Goal: Information Seeking & Learning: Learn about a topic

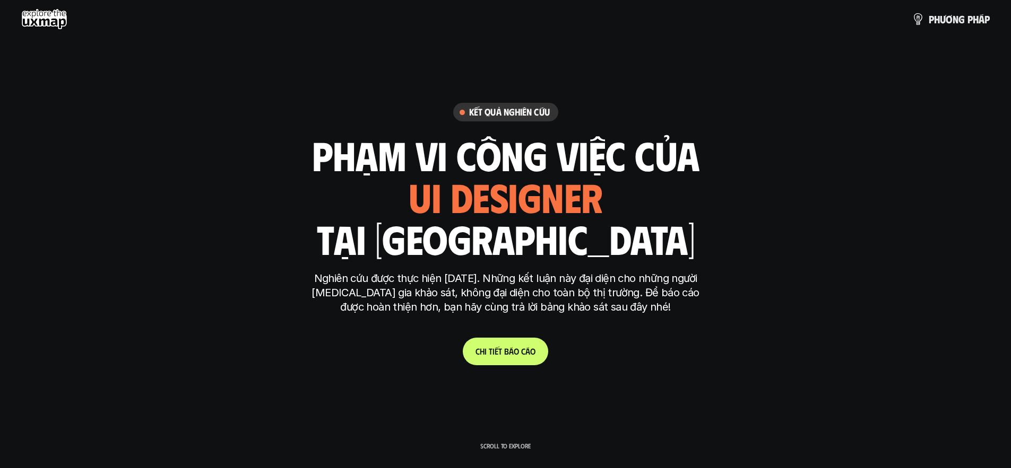
scroll to position [3248, 0]
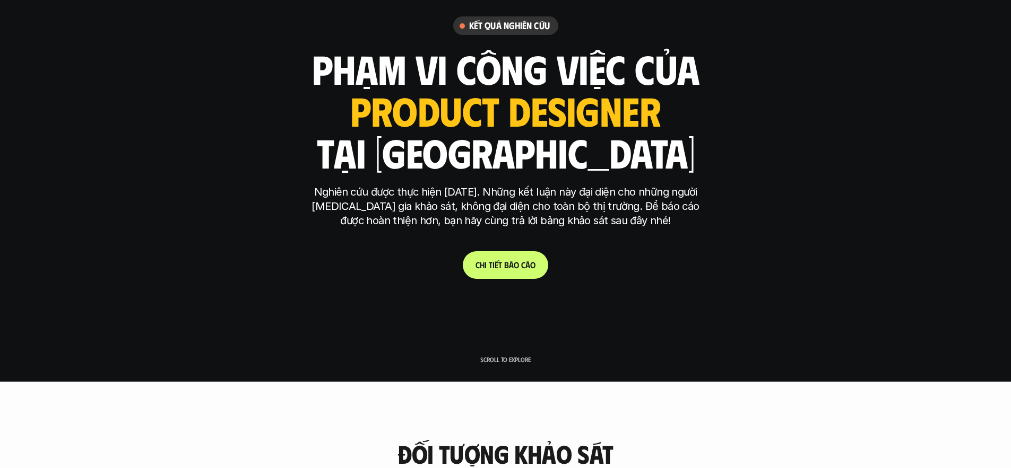
scroll to position [0, 0]
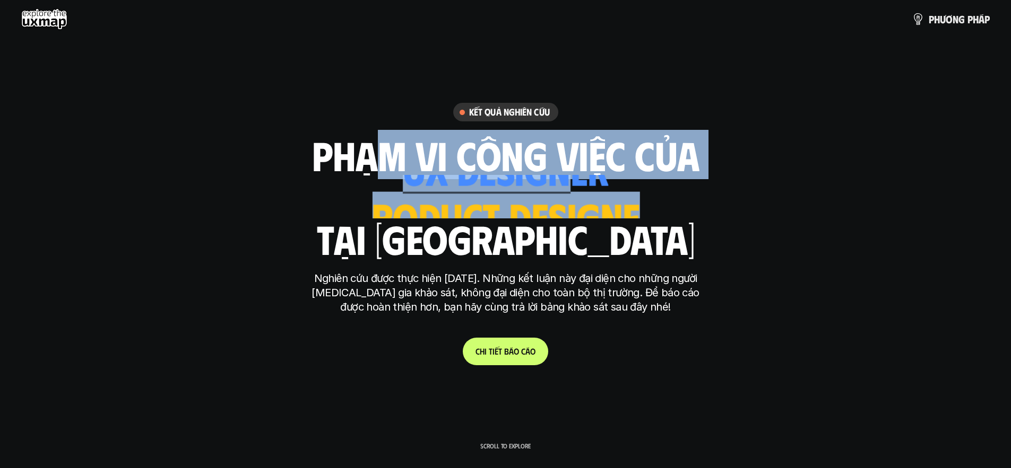
drag, startPoint x: 363, startPoint y: 159, endPoint x: 582, endPoint y: 178, distance: 220.0
click at [582, 178] on div "phạm vi công việc của ui designer ui/ux designer product designer [DEMOGRAPHIC_…" at bounding box center [505, 197] width 387 height 124
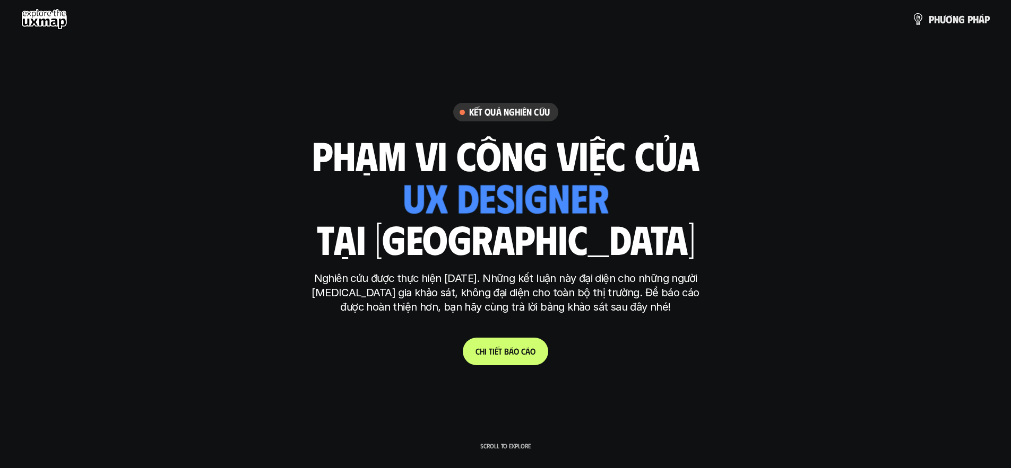
click at [629, 224] on div "phạm vi công việc của ui designer ui/ux designer product designer [DEMOGRAPHIC_…" at bounding box center [505, 197] width 387 height 124
click at [524, 211] on div "ui designer ui/ux designer product designer UX designer ui designer" at bounding box center [505, 196] width 206 height 43
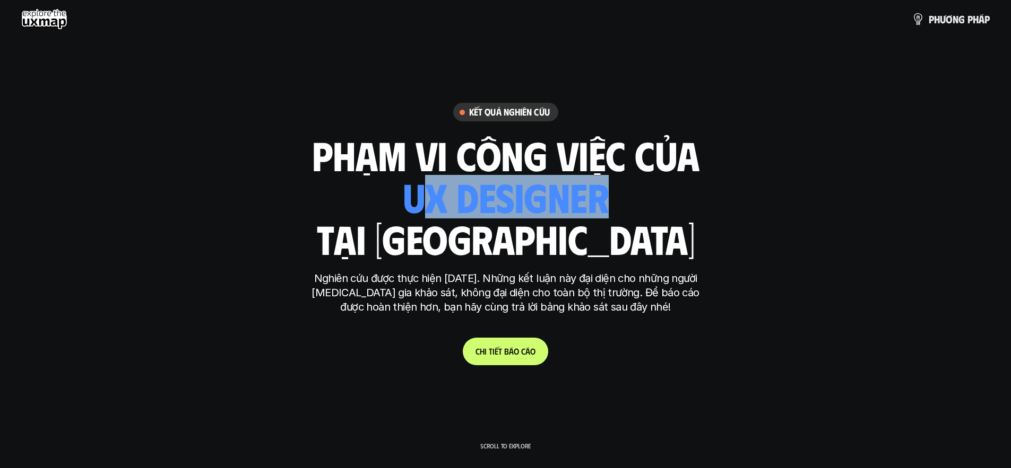
drag, startPoint x: 472, startPoint y: 199, endPoint x: 597, endPoint y: 211, distance: 125.7
click at [597, 211] on div "ui designer ui/ux designer product designer UX designer ui designer" at bounding box center [505, 196] width 206 height 43
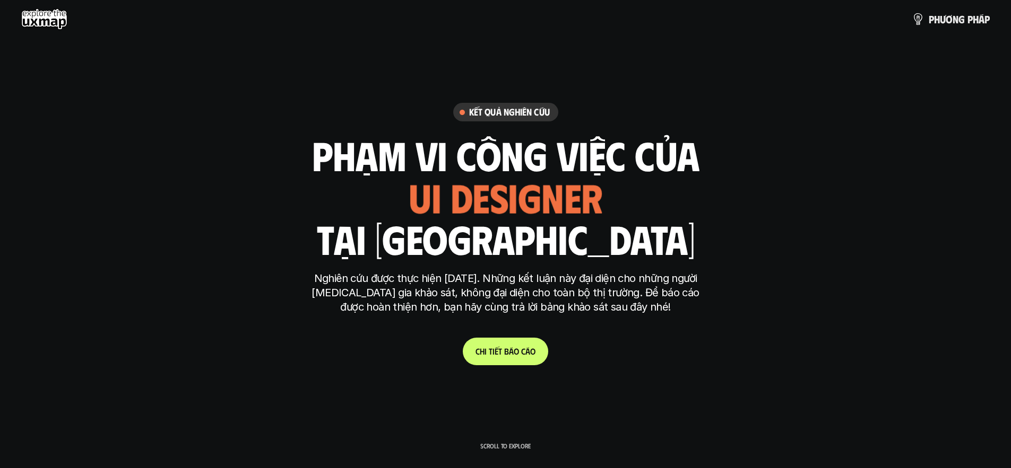
click at [633, 225] on div "phạm vi công việc của ui designer ui/ux designer product designer [DEMOGRAPHIC_…" at bounding box center [505, 197] width 387 height 124
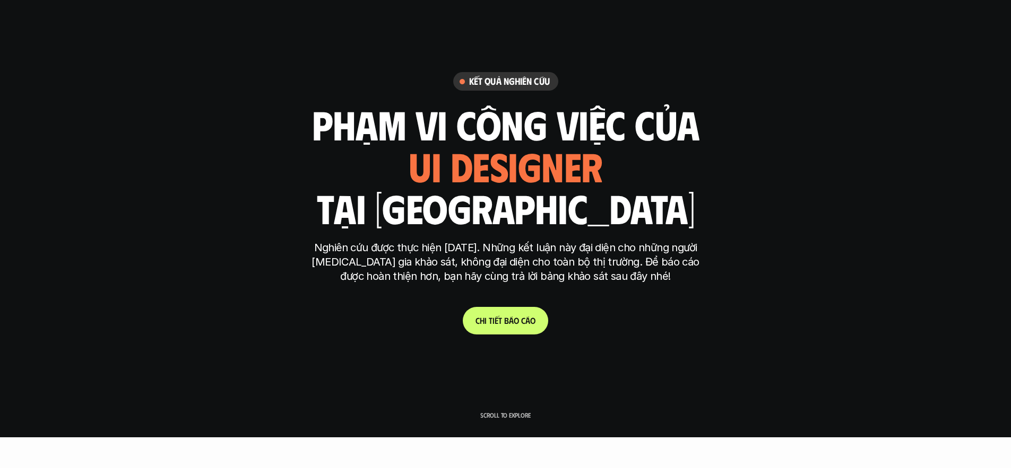
scroll to position [56, 0]
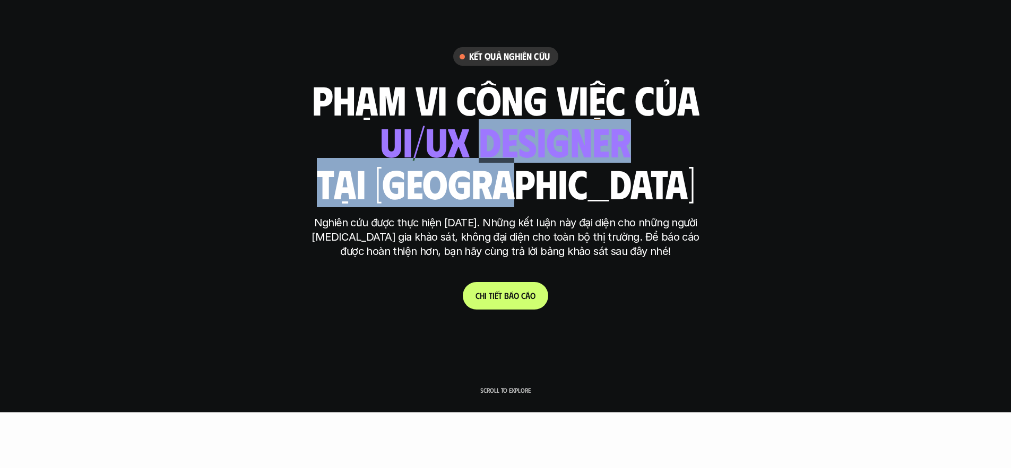
drag, startPoint x: 482, startPoint y: 157, endPoint x: 594, endPoint y: 196, distance: 118.4
click at [594, 196] on div "phạm vi công việc của ui designer ui/ux designer product designer [DEMOGRAPHIC_…" at bounding box center [505, 141] width 387 height 124
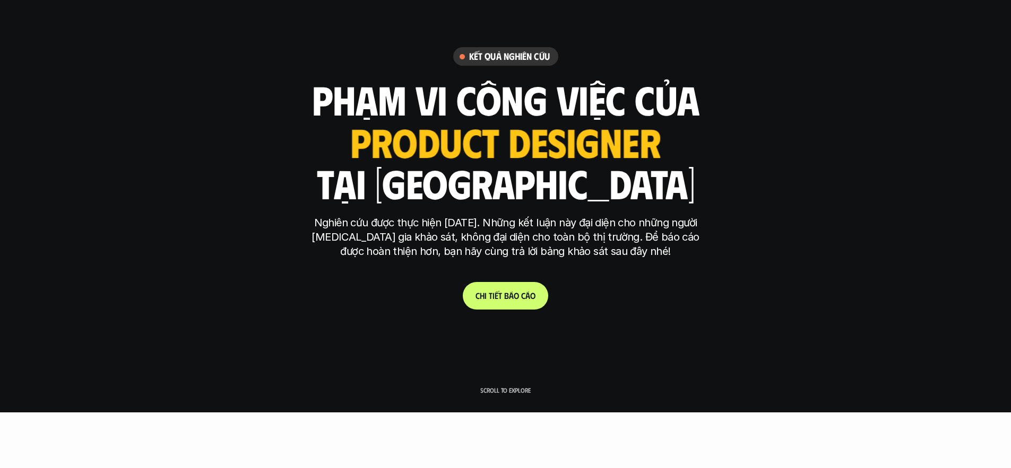
click at [646, 228] on p "Nghiên cứu được thực hiện [DATE]. Những kết luận này đại diện cho những người […" at bounding box center [506, 237] width 398 height 43
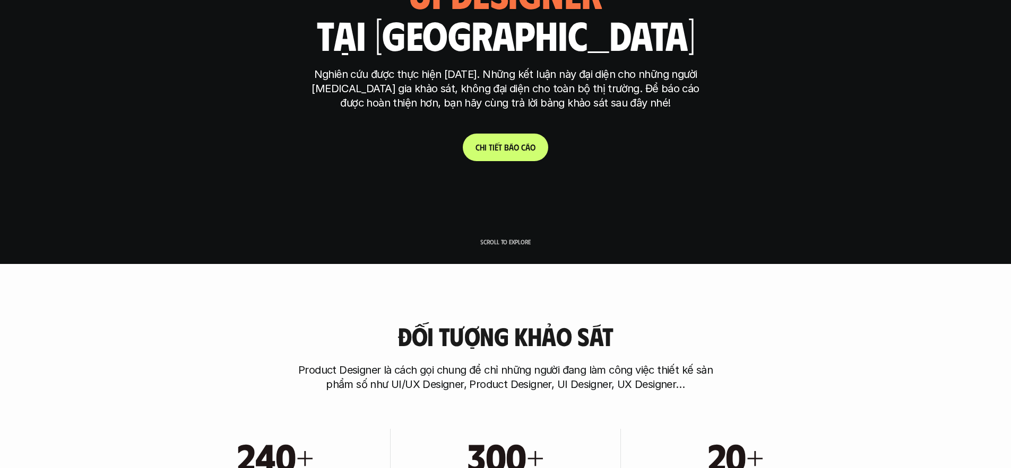
scroll to position [3, 0]
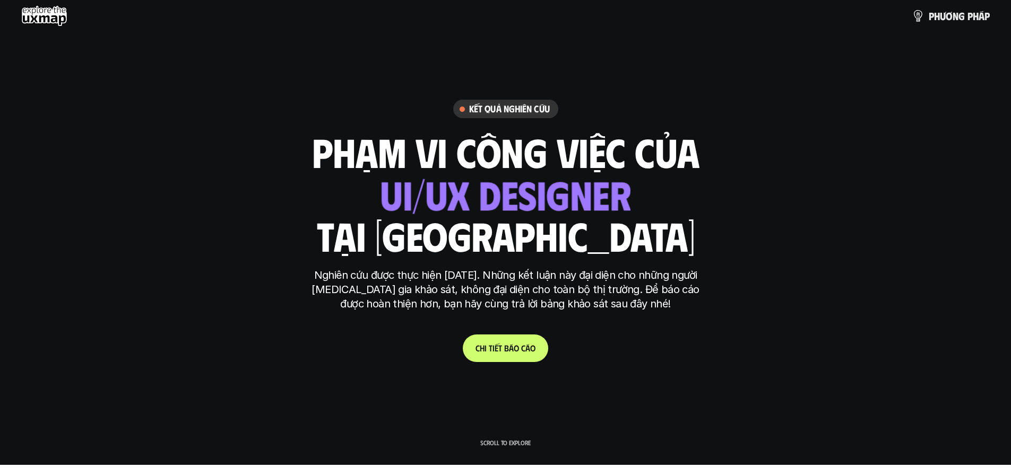
click at [508, 354] on link "C h i t i ế t b á o c á o" at bounding box center [505, 349] width 85 height 28
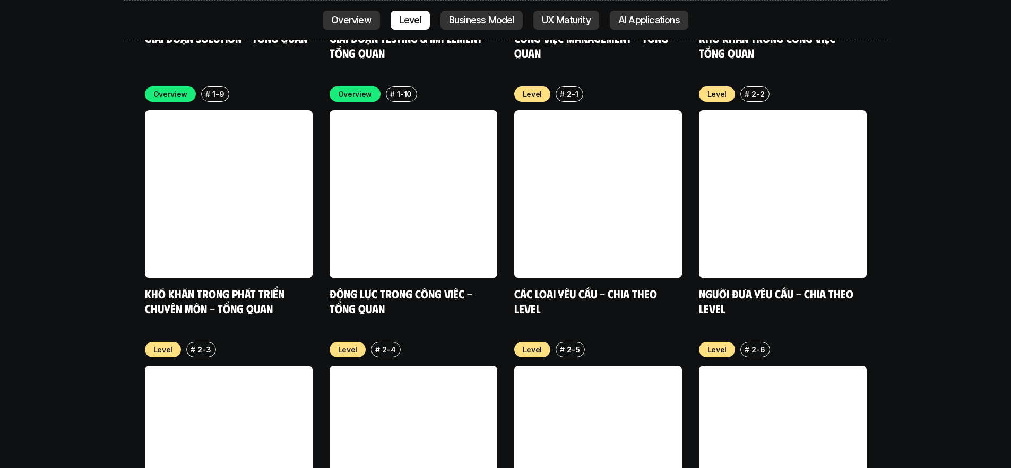
scroll to position [3358, 0]
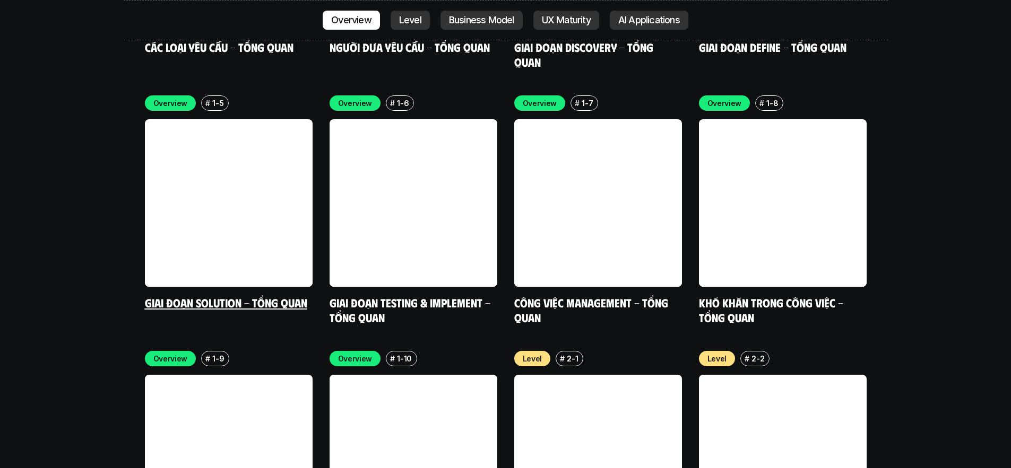
click at [238, 176] on link at bounding box center [229, 203] width 168 height 168
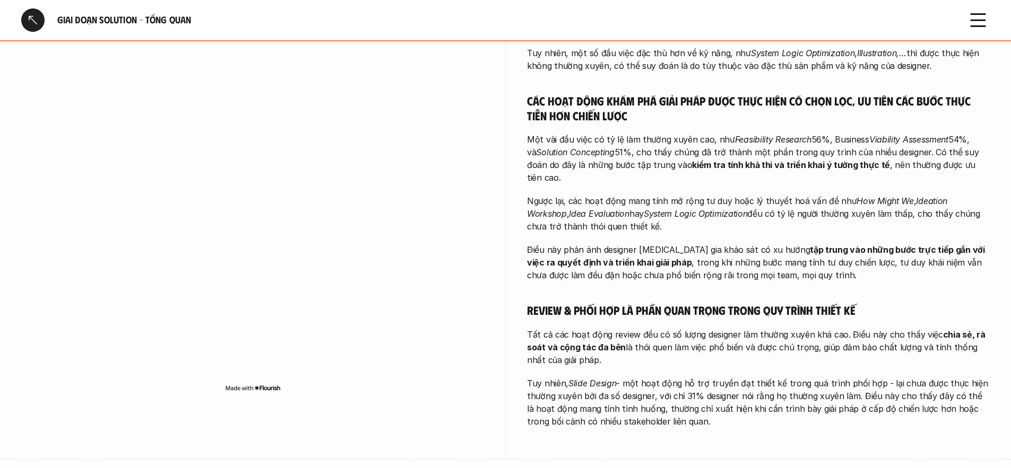
scroll to position [109, 0]
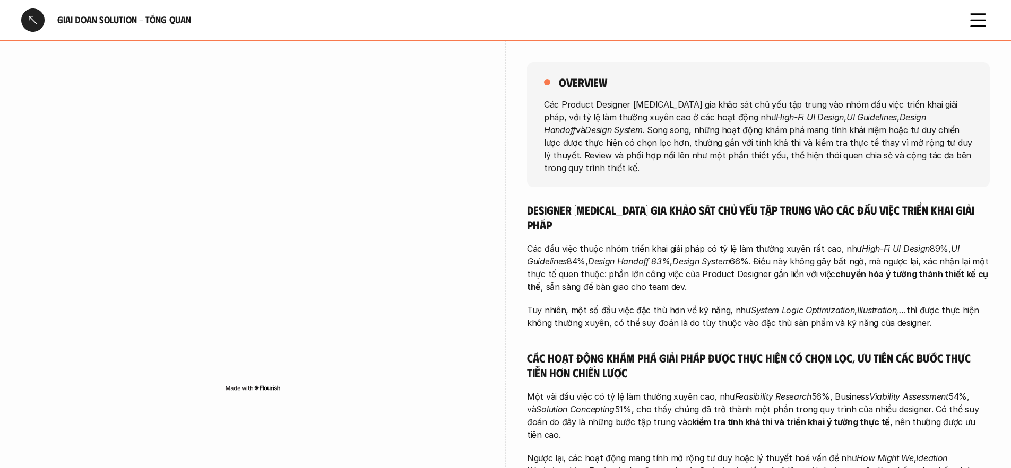
click at [34, 18] on div at bounding box center [32, 19] width 23 height 23
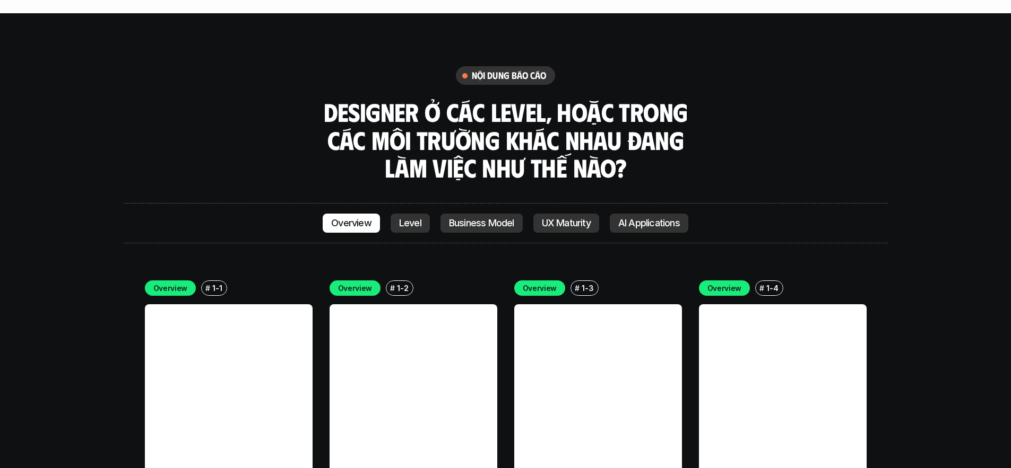
scroll to position [2969, 0]
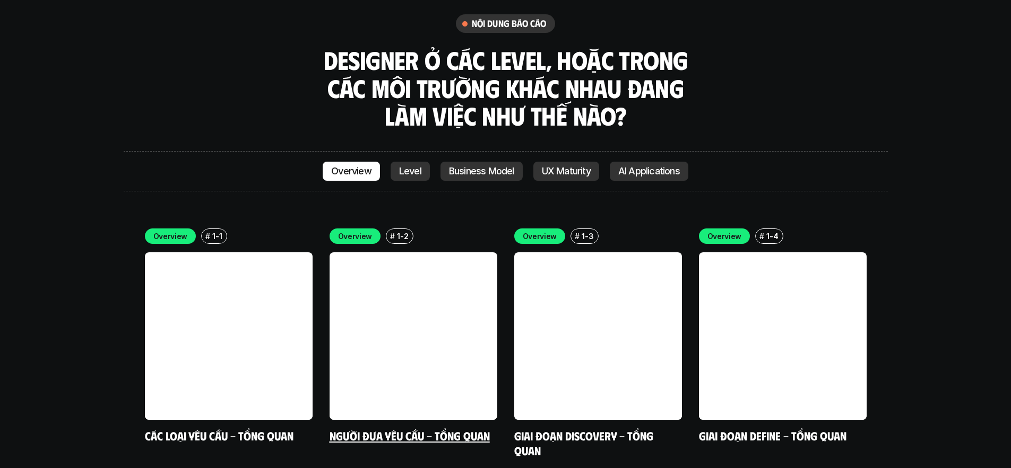
click at [414, 253] on link at bounding box center [413, 337] width 168 height 168
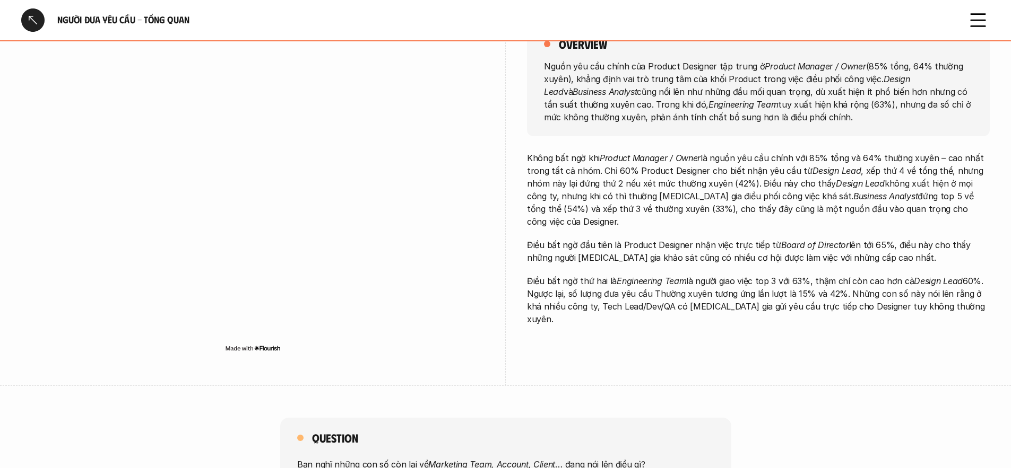
scroll to position [145, 0]
